Goal: Information Seeking & Learning: Learn about a topic

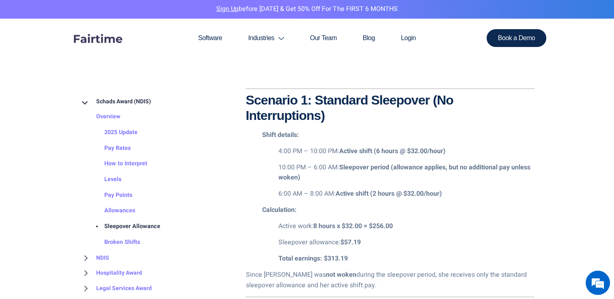
drag, startPoint x: 614, startPoint y: 114, endPoint x: 522, endPoint y: 88, distance: 96.1
click at [522, 88] on hr at bounding box center [390, 88] width 288 height 1
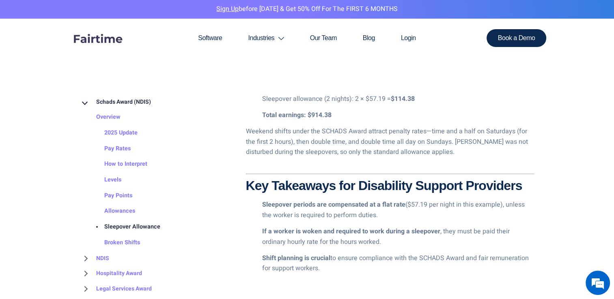
scroll to position [1714, 0]
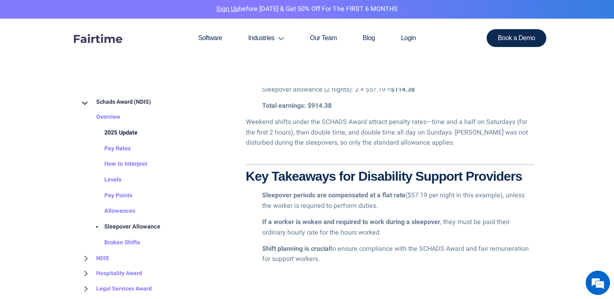
click at [112, 133] on link "2025 Update" at bounding box center [112, 133] width 49 height 16
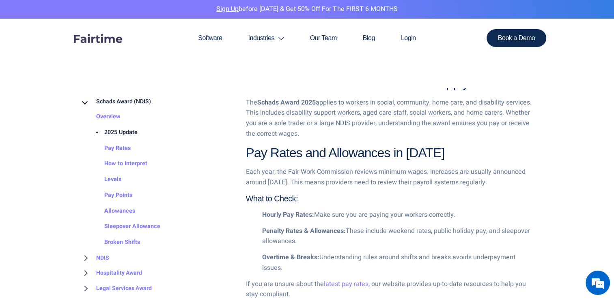
scroll to position [592, 0]
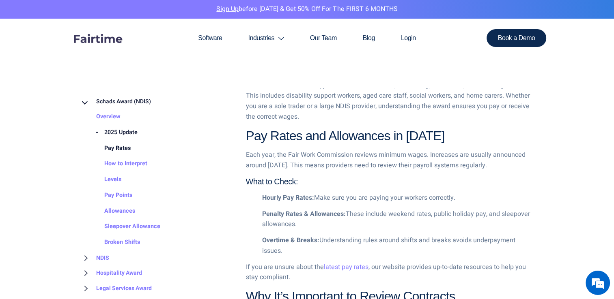
click at [111, 151] on link "Pay Rates" at bounding box center [109, 149] width 43 height 16
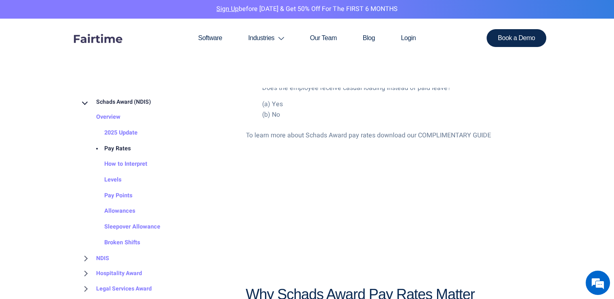
scroll to position [1731, 0]
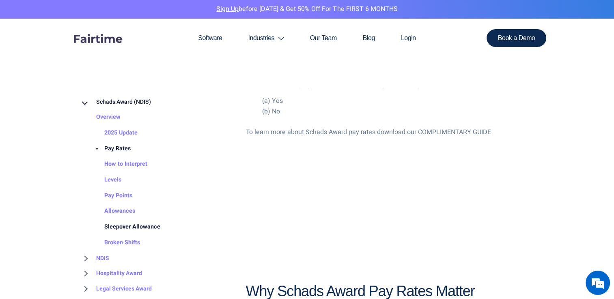
click at [136, 230] on link "Sleepover Allowance" at bounding box center [124, 227] width 72 height 16
